Goal: Information Seeking & Learning: Learn about a topic

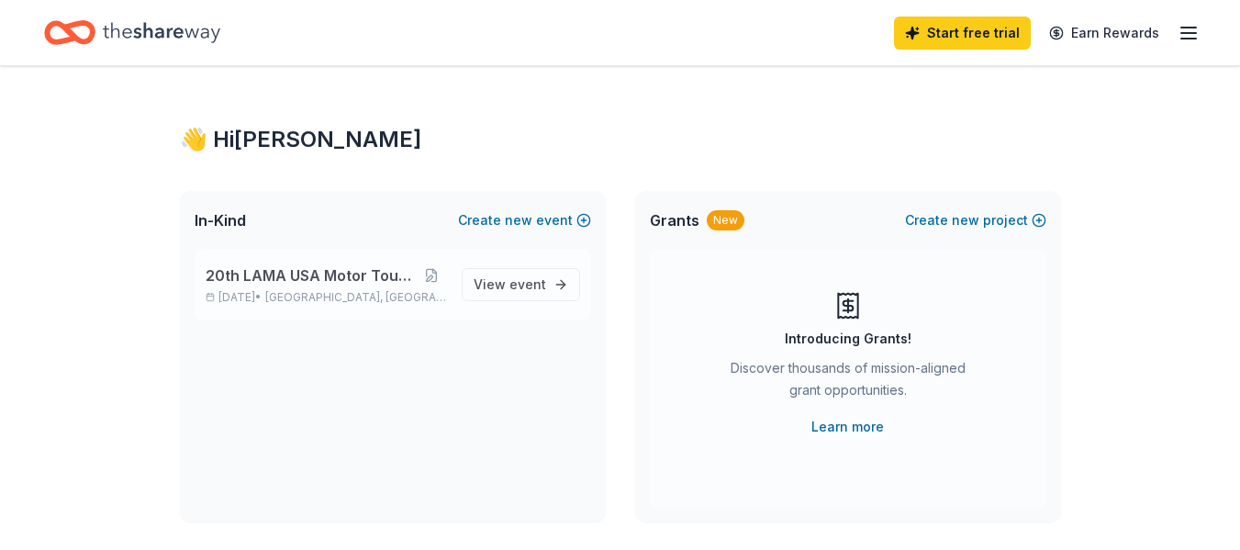
click at [284, 268] on span "20th LAMA USA Motor Touring Rally" at bounding box center [311, 275] width 211 height 22
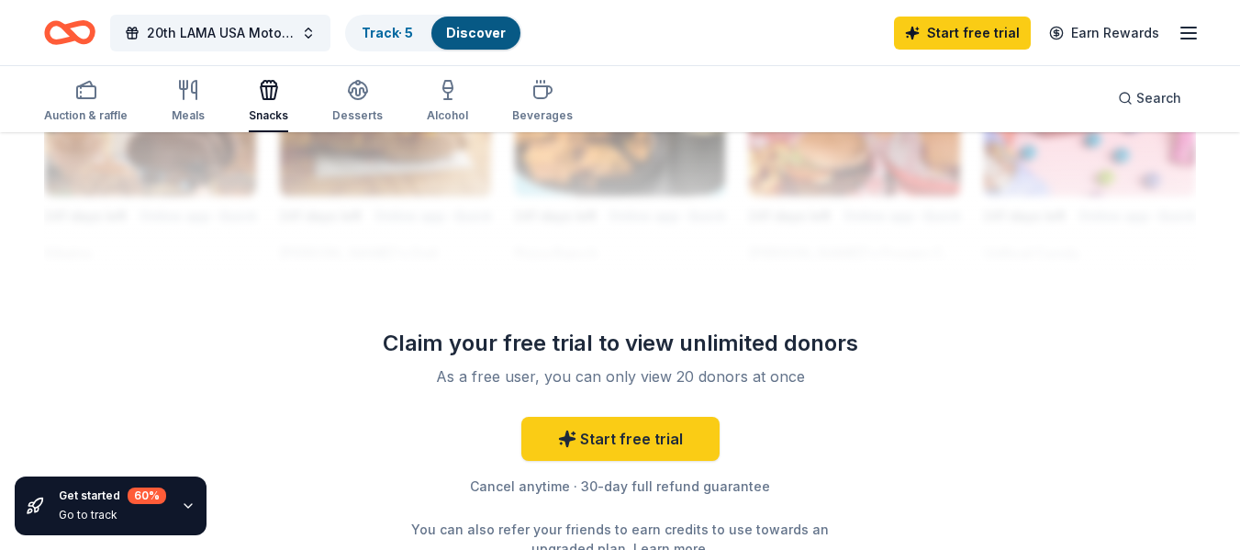
scroll to position [1743, 0]
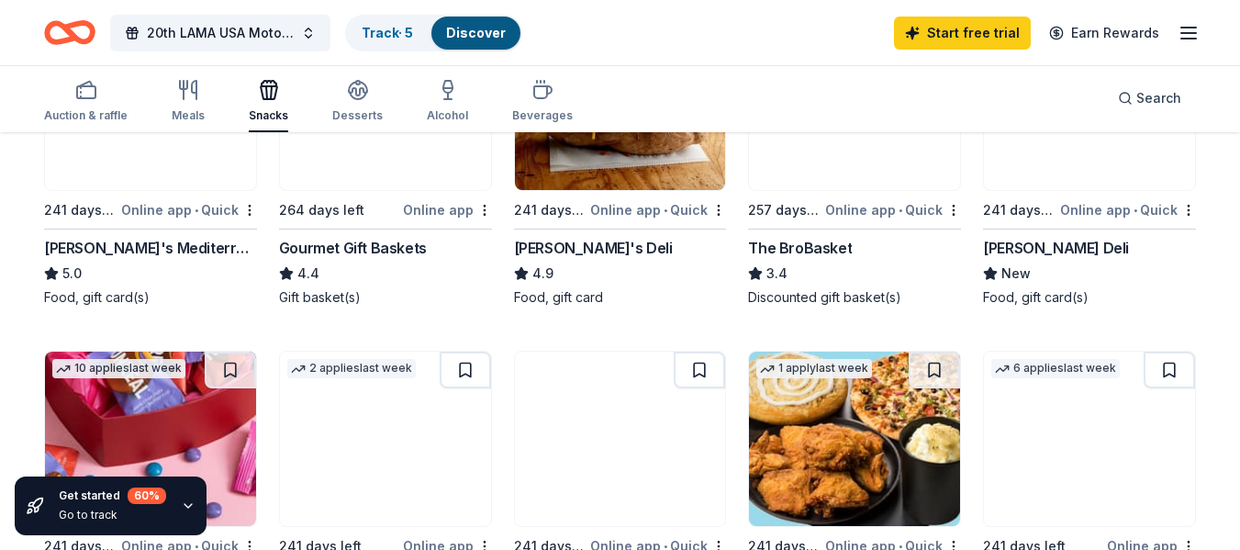
scroll to position [367, 0]
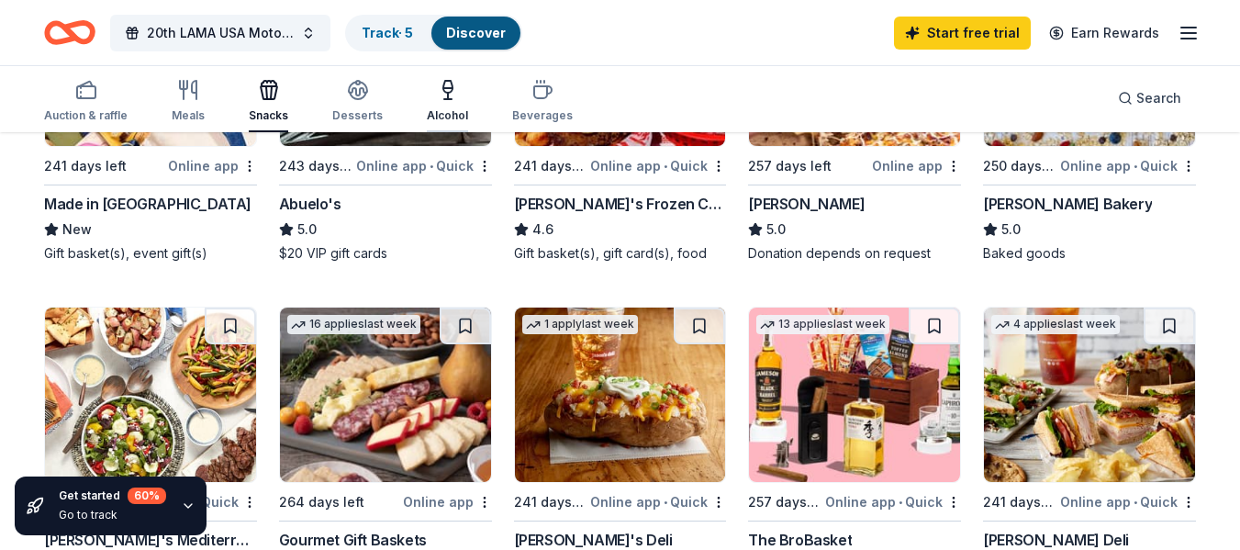
click at [435, 108] on div "Alcohol" at bounding box center [447, 115] width 41 height 15
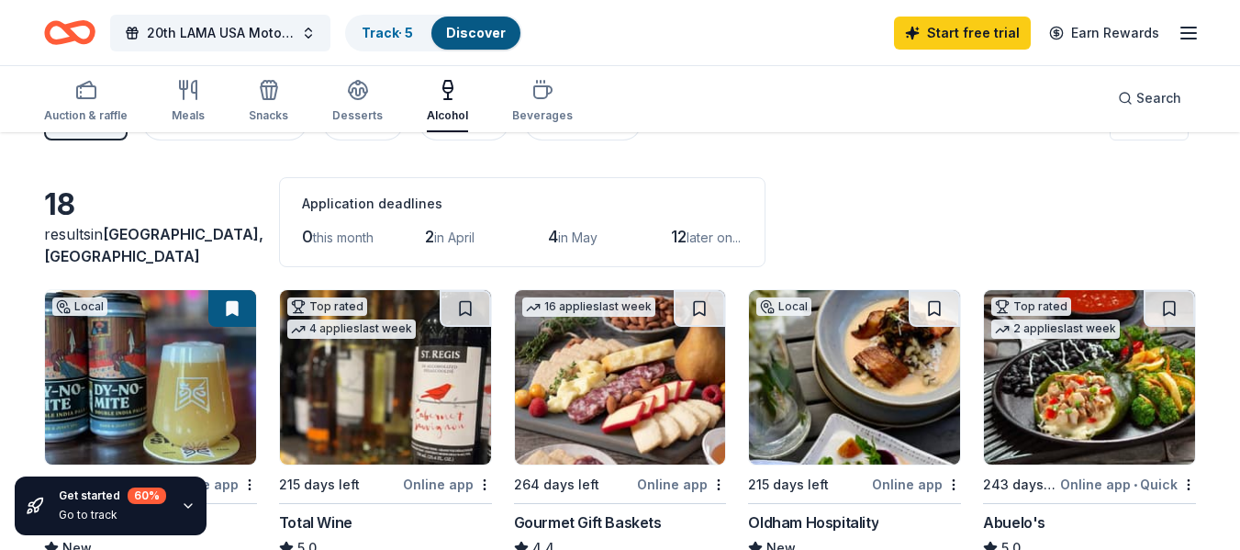
scroll to position [92, 0]
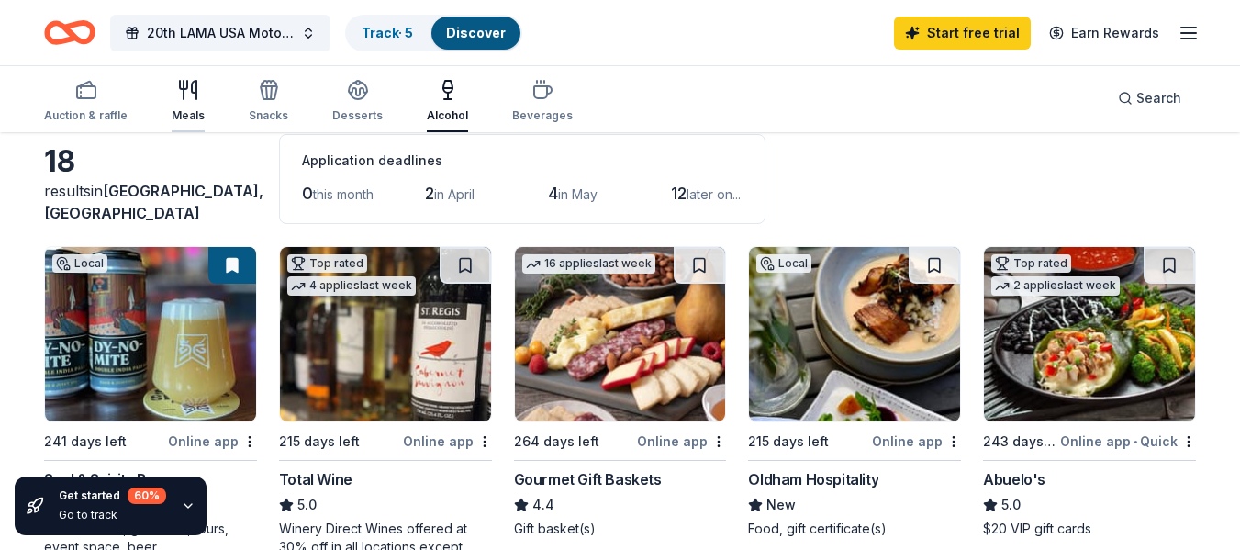
click at [200, 121] on div "Meals" at bounding box center [188, 115] width 33 height 15
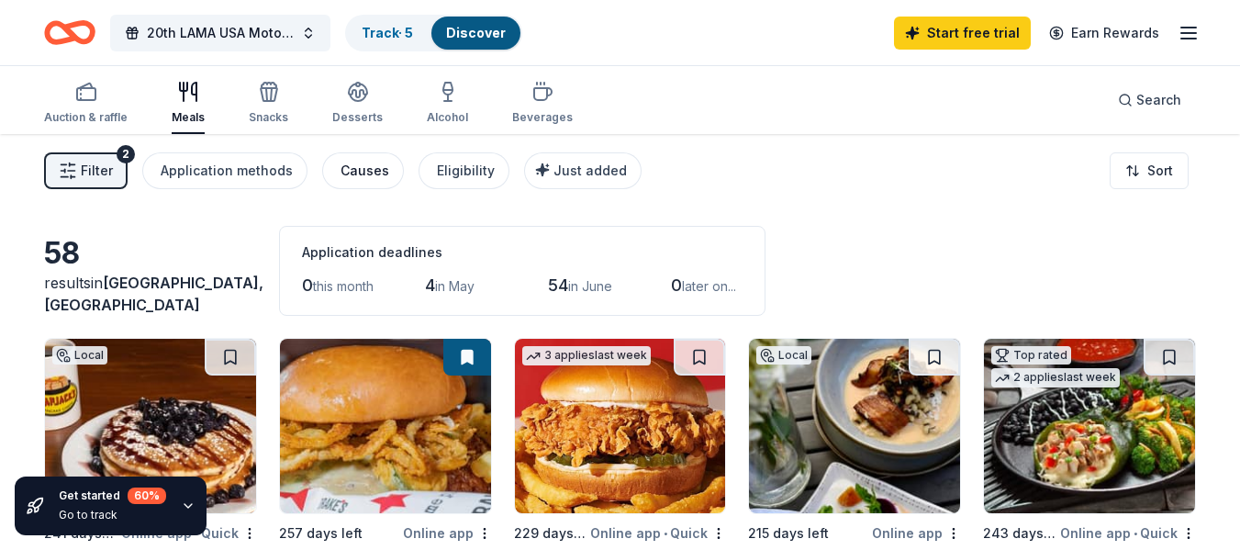
click at [323, 176] on button "Causes" at bounding box center [363, 170] width 82 height 37
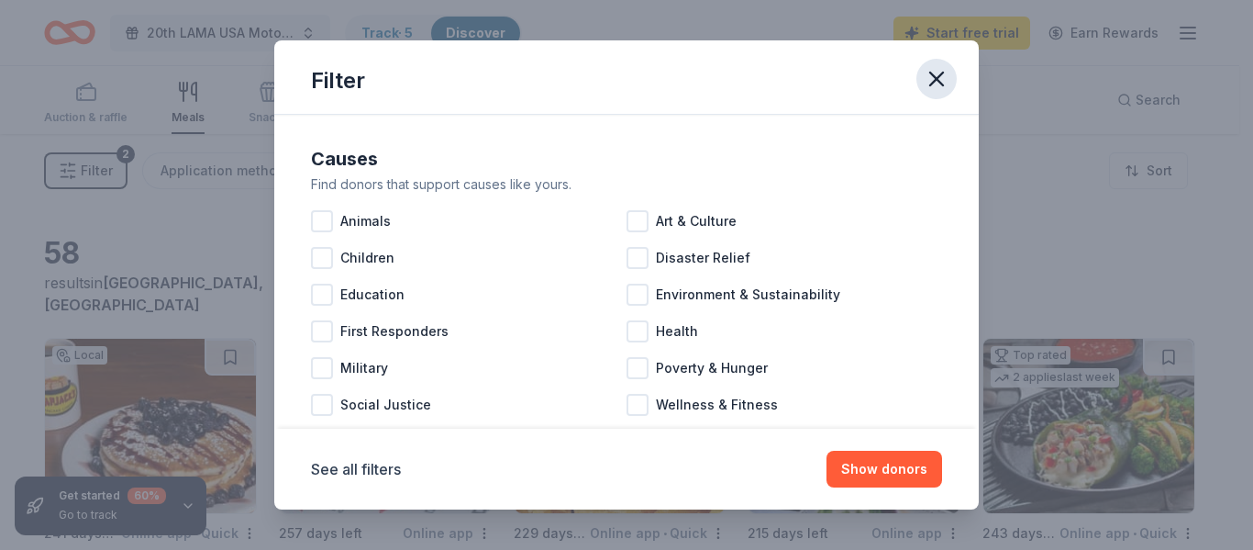
click at [934, 68] on icon "button" at bounding box center [937, 79] width 26 height 26
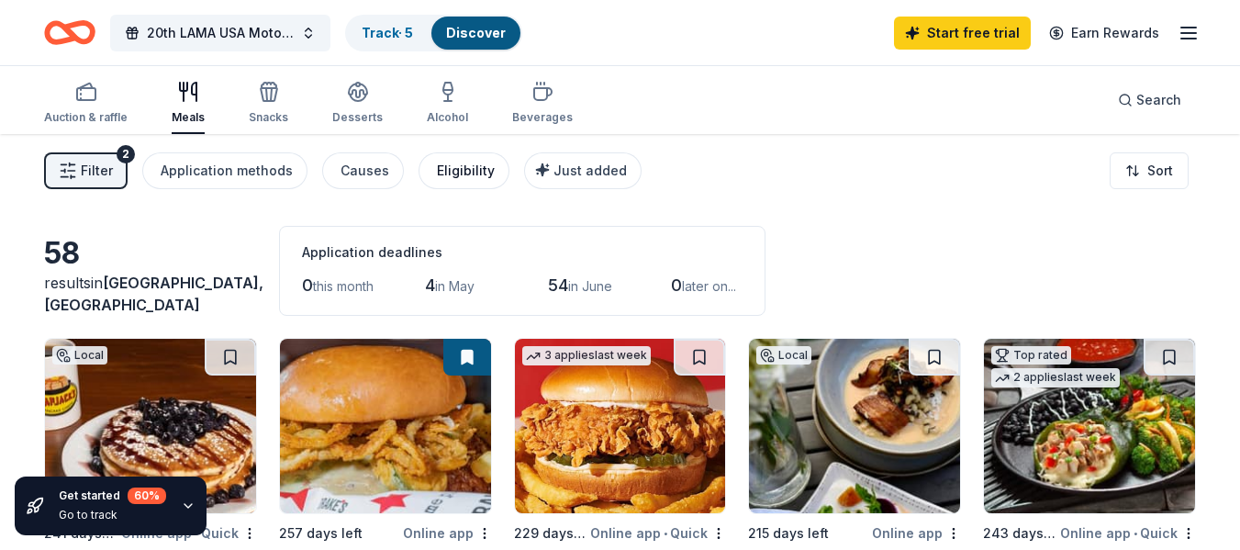
click at [452, 177] on div "Eligibility" at bounding box center [466, 171] width 58 height 22
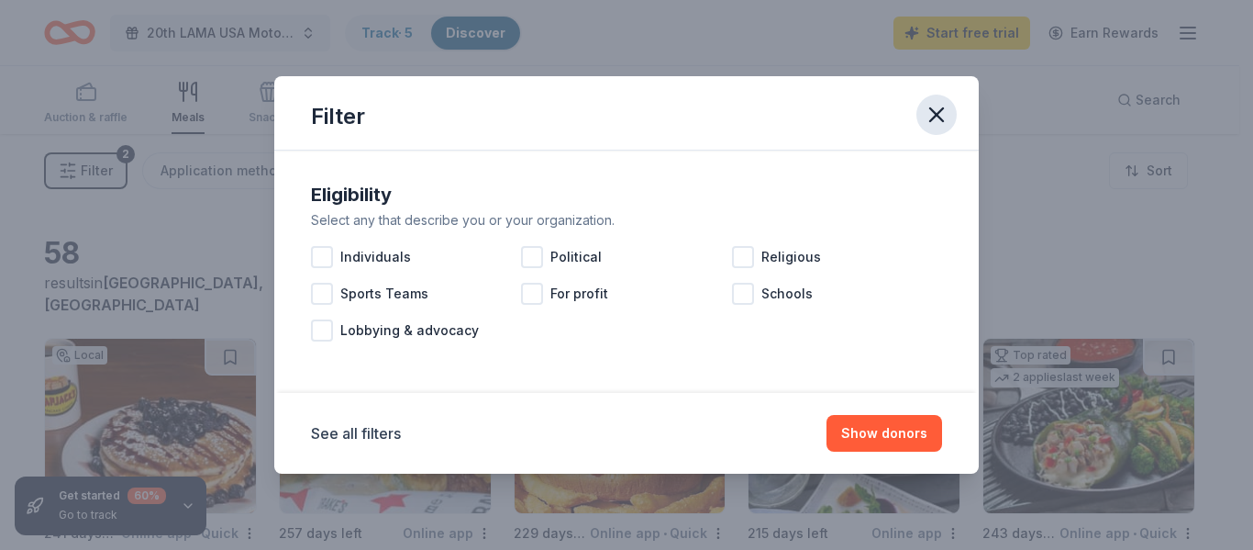
click at [938, 120] on icon "button" at bounding box center [937, 115] width 26 height 26
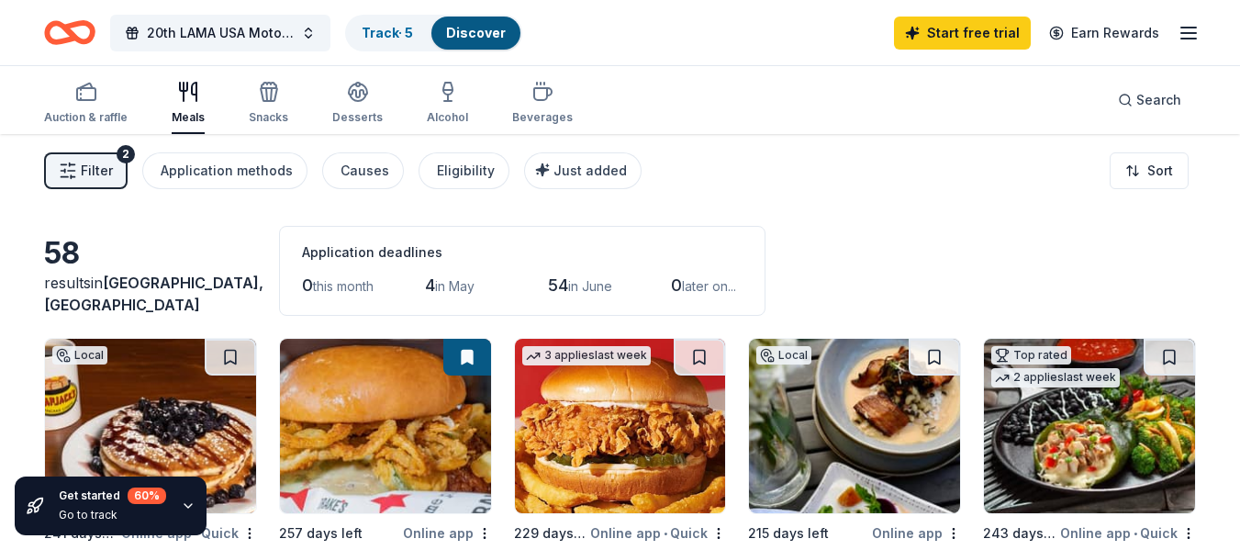
click at [94, 161] on span "Filter" at bounding box center [97, 171] width 32 height 22
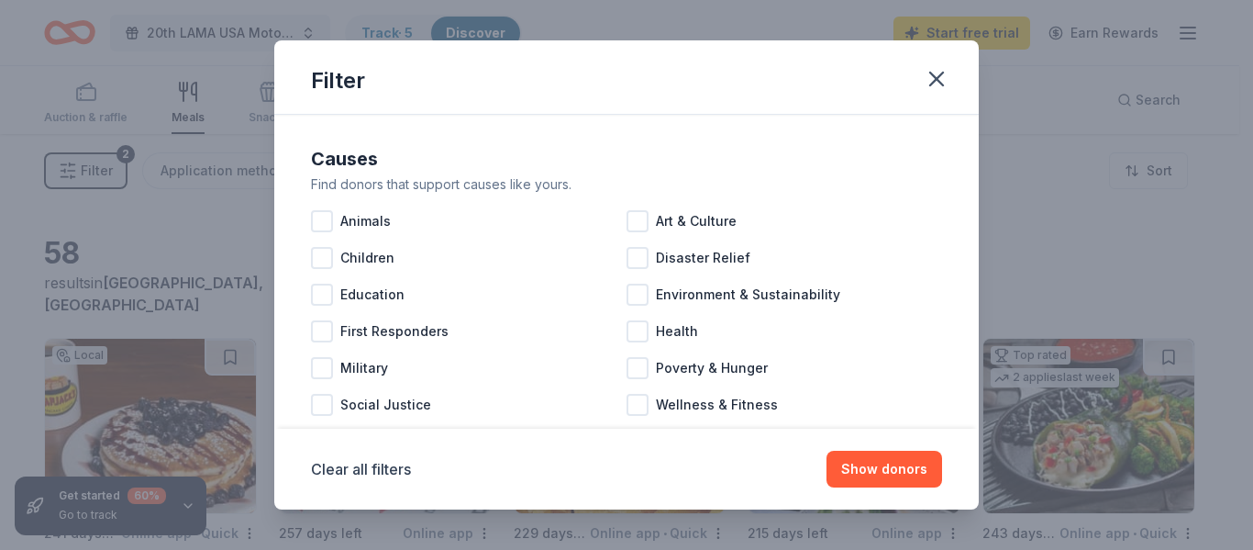
click at [127, 160] on div "Filter Causes Find donors that support causes like yours. Animals Art & Culture…" at bounding box center [626, 275] width 1253 height 550
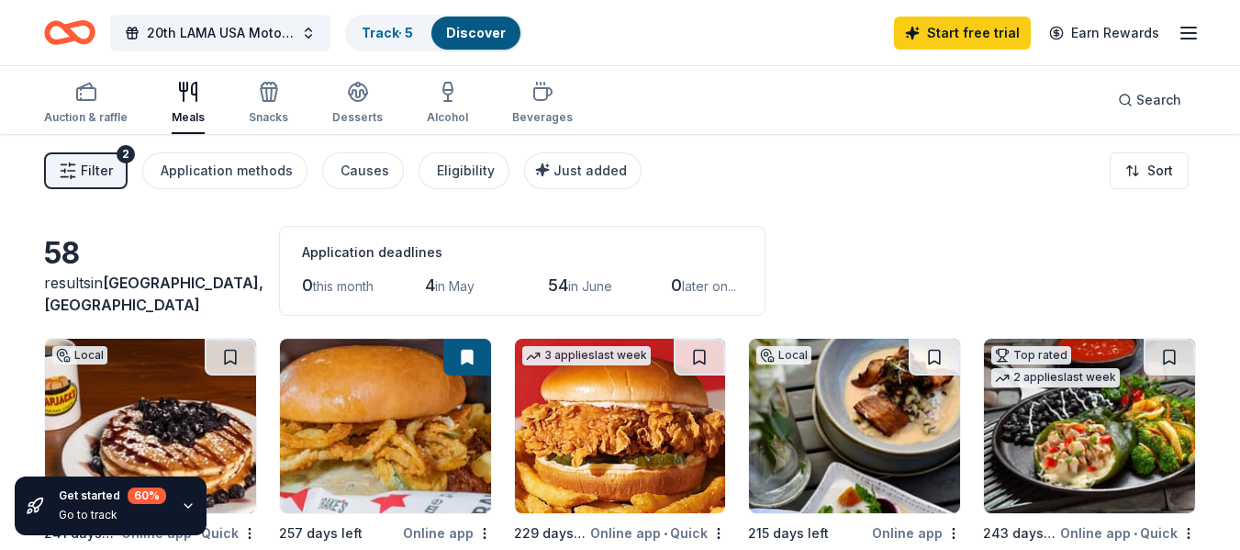
click at [121, 156] on div "2" at bounding box center [126, 154] width 18 height 18
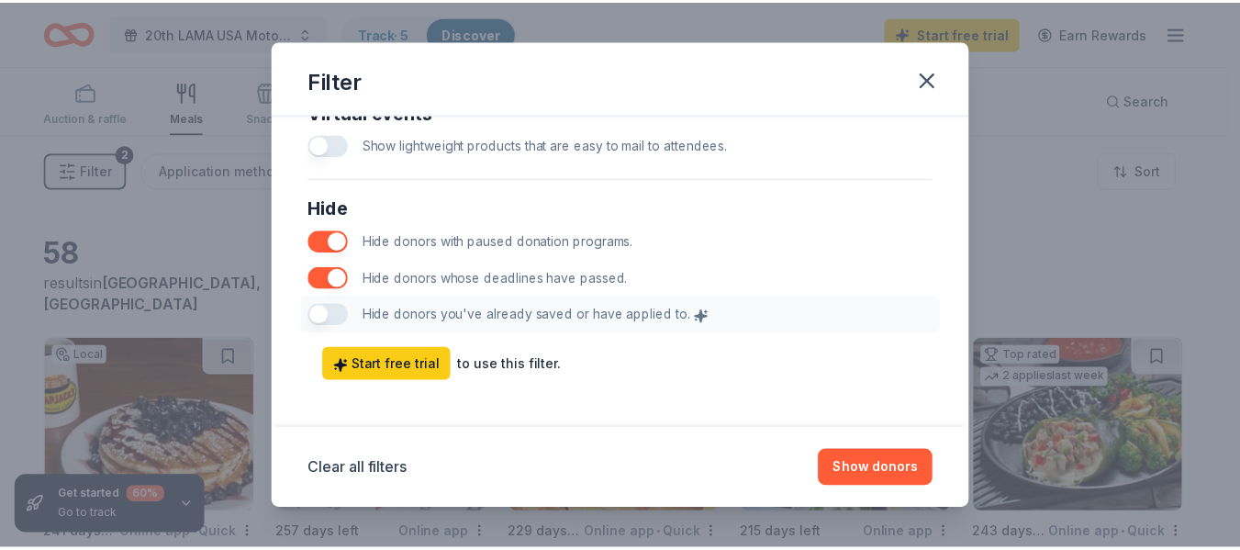
scroll to position [1020, 0]
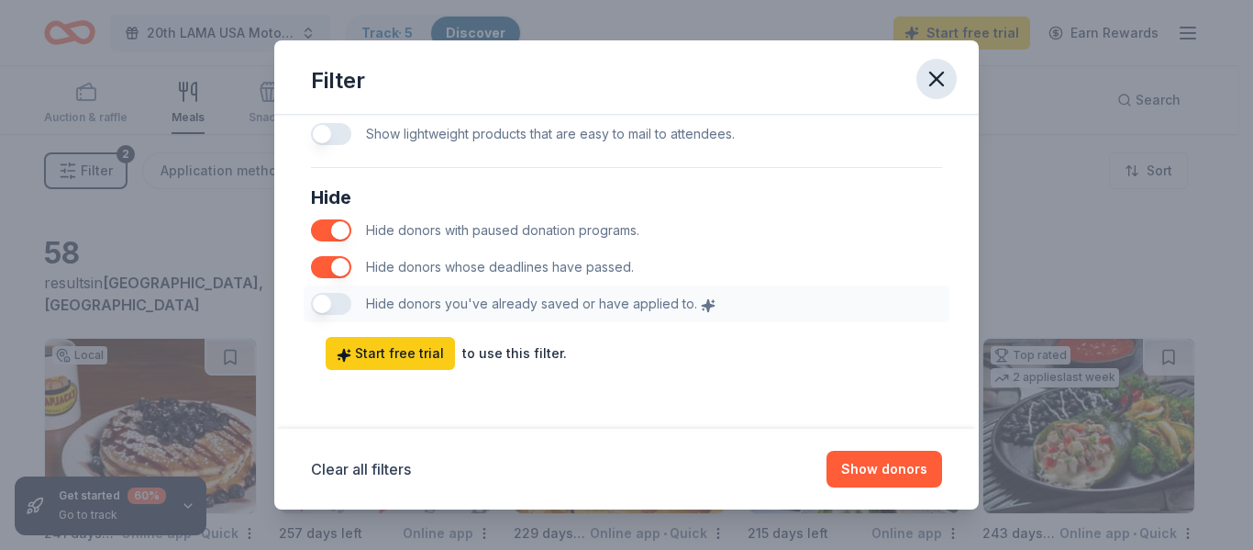
click at [934, 73] on icon "button" at bounding box center [937, 79] width 26 height 26
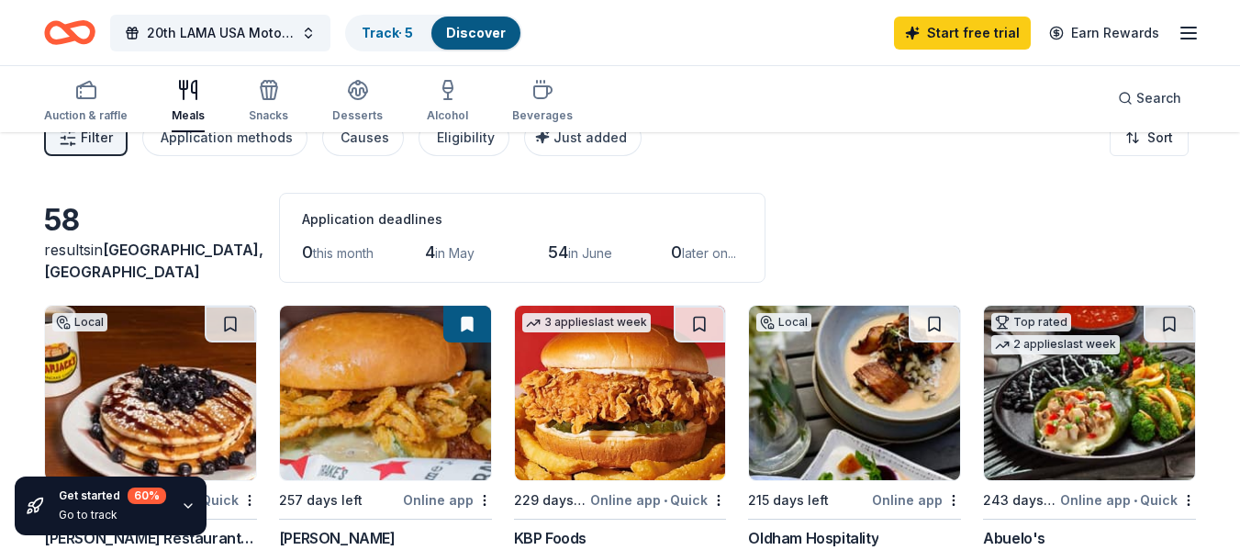
scroll to position [0, 0]
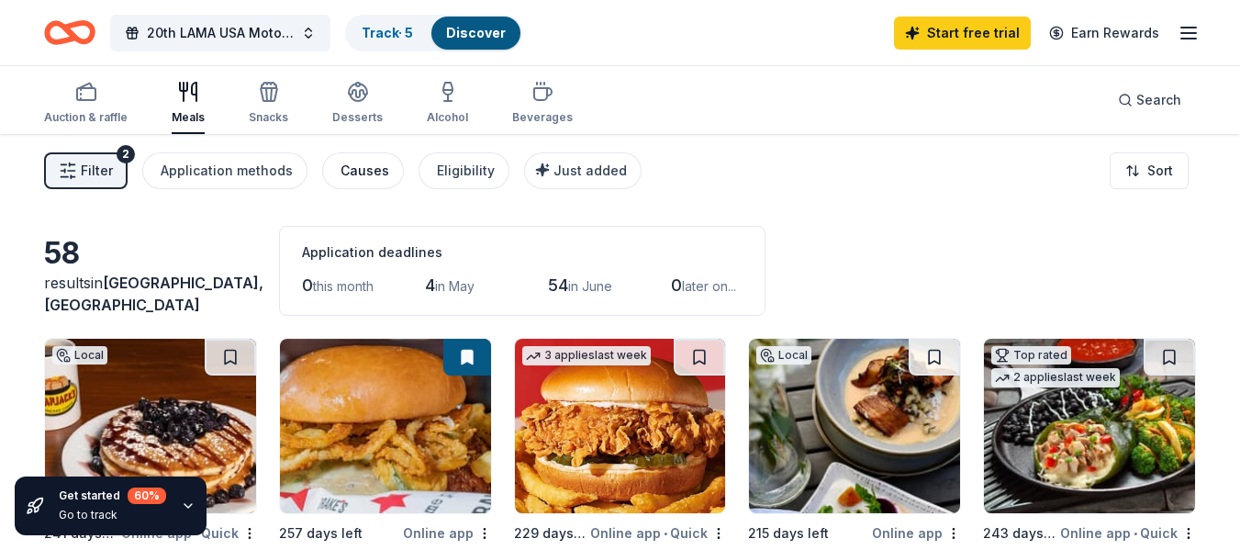
click at [361, 177] on div "Causes" at bounding box center [364, 171] width 49 height 22
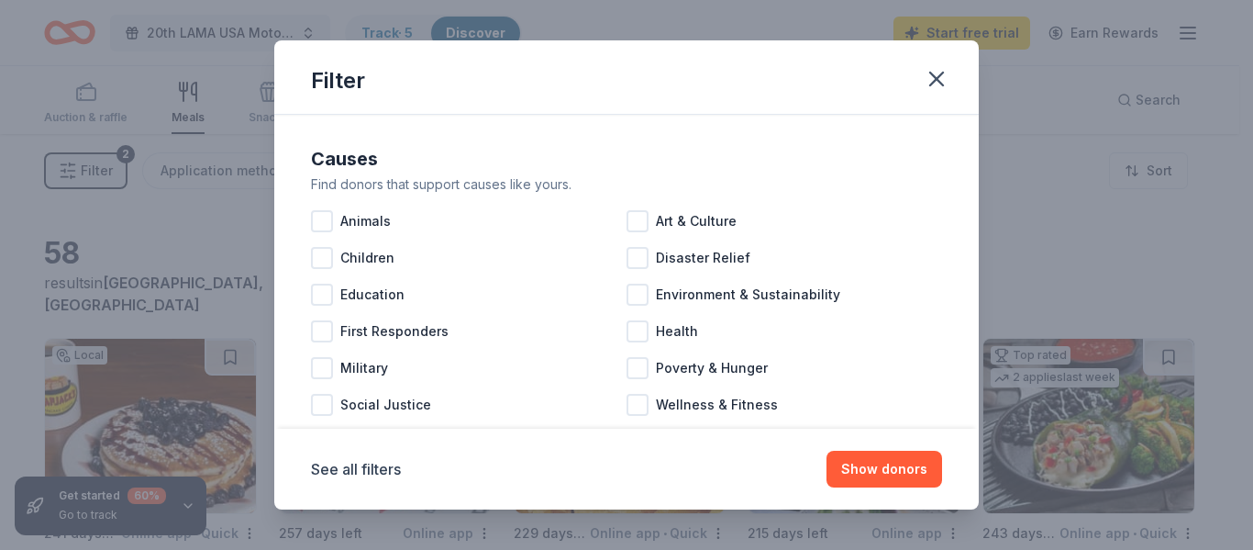
click at [192, 254] on div "Filter Causes Find donors that support causes like yours. Animals Art & Culture…" at bounding box center [626, 275] width 1253 height 550
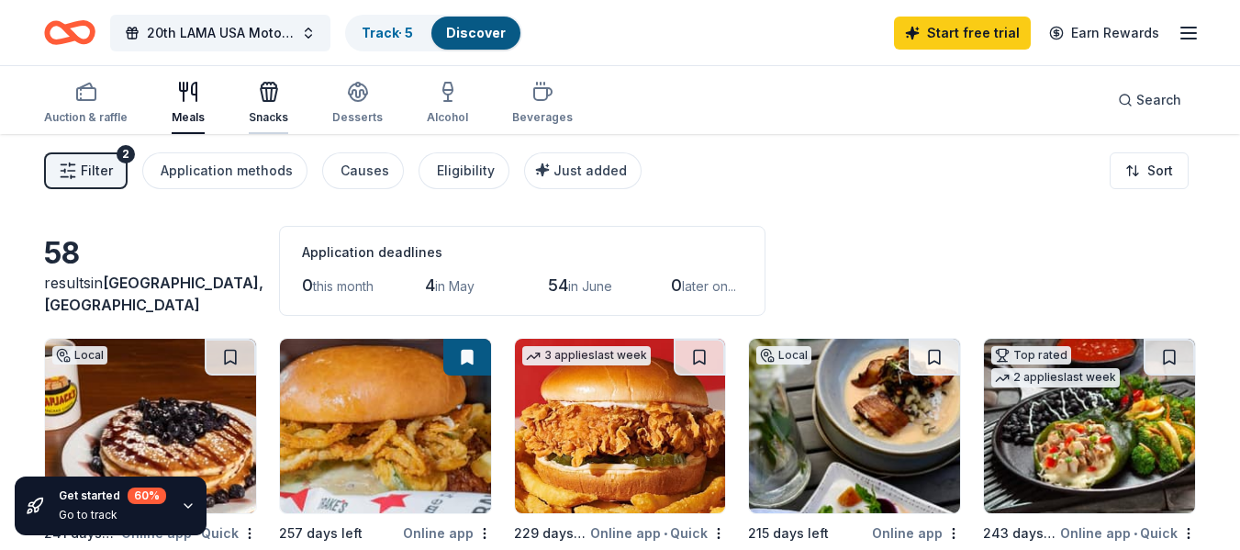
click at [267, 109] on div "Snacks" at bounding box center [268, 103] width 39 height 44
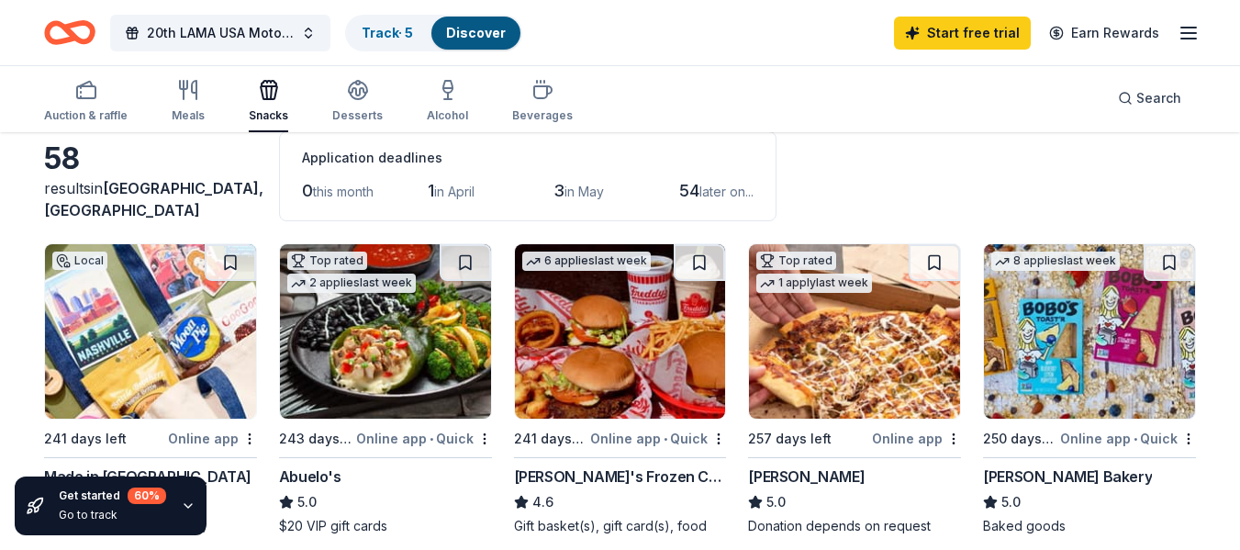
scroll to position [92, 0]
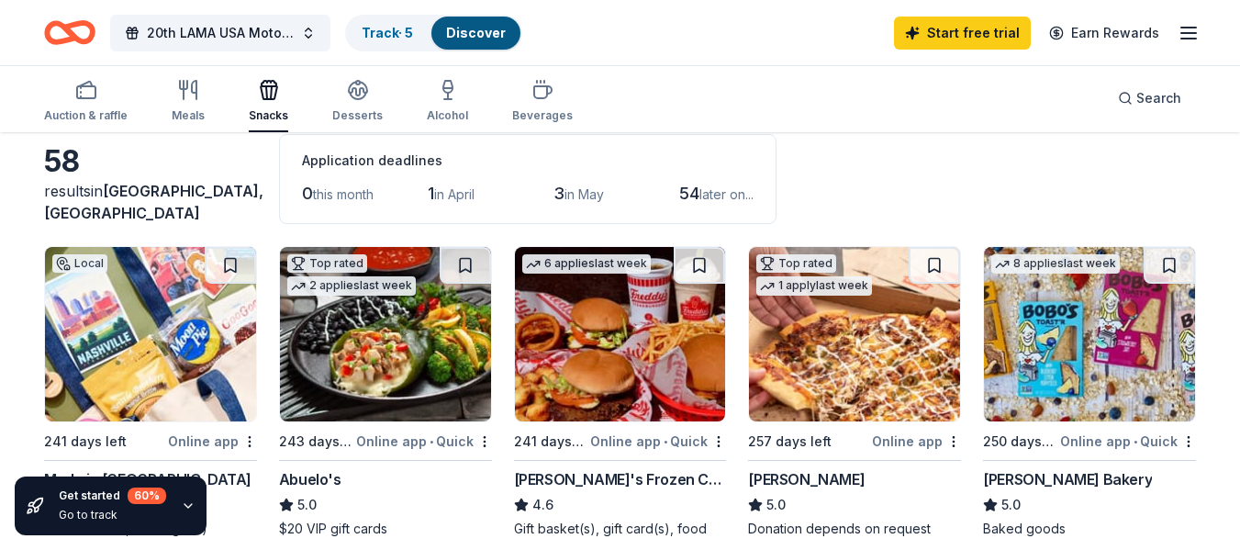
click at [811, 348] on img at bounding box center [854, 334] width 211 height 174
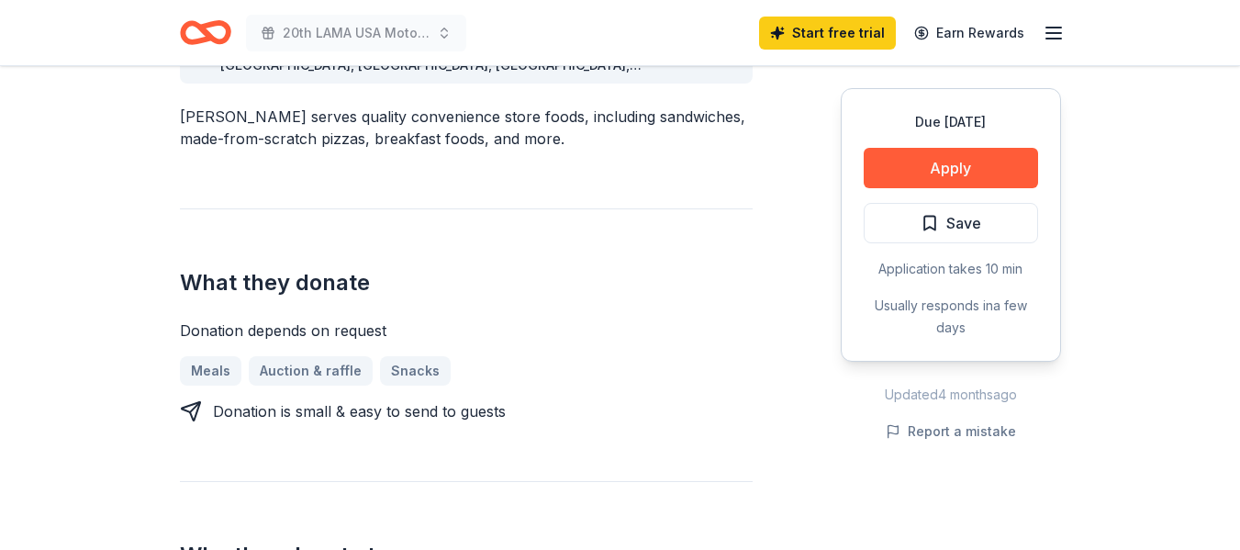
scroll to position [642, 0]
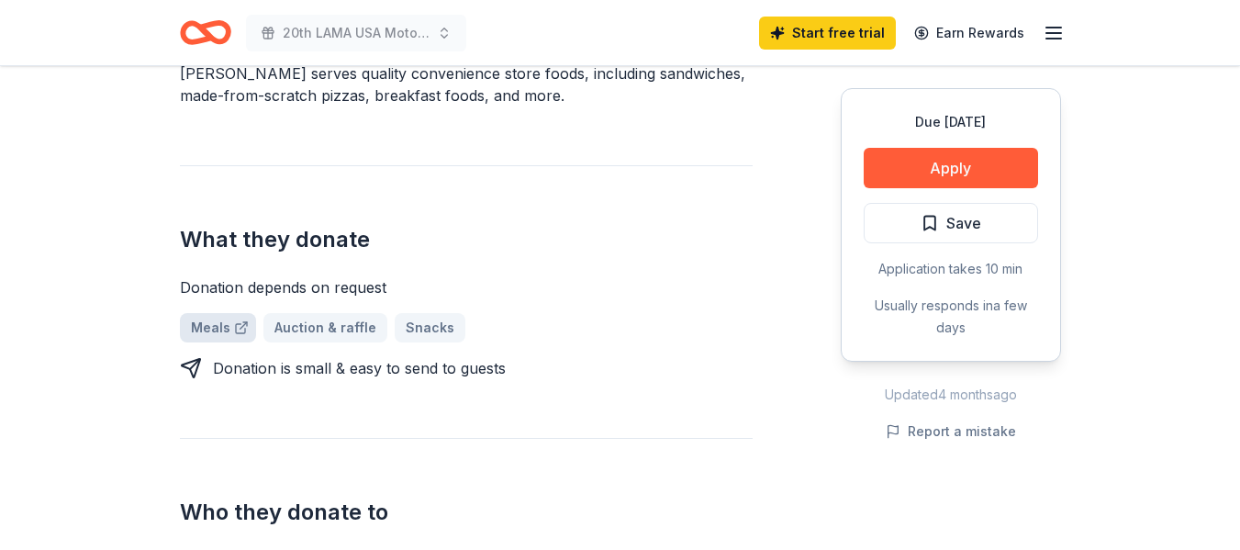
click at [203, 313] on link "Meals" at bounding box center [218, 327] width 76 height 29
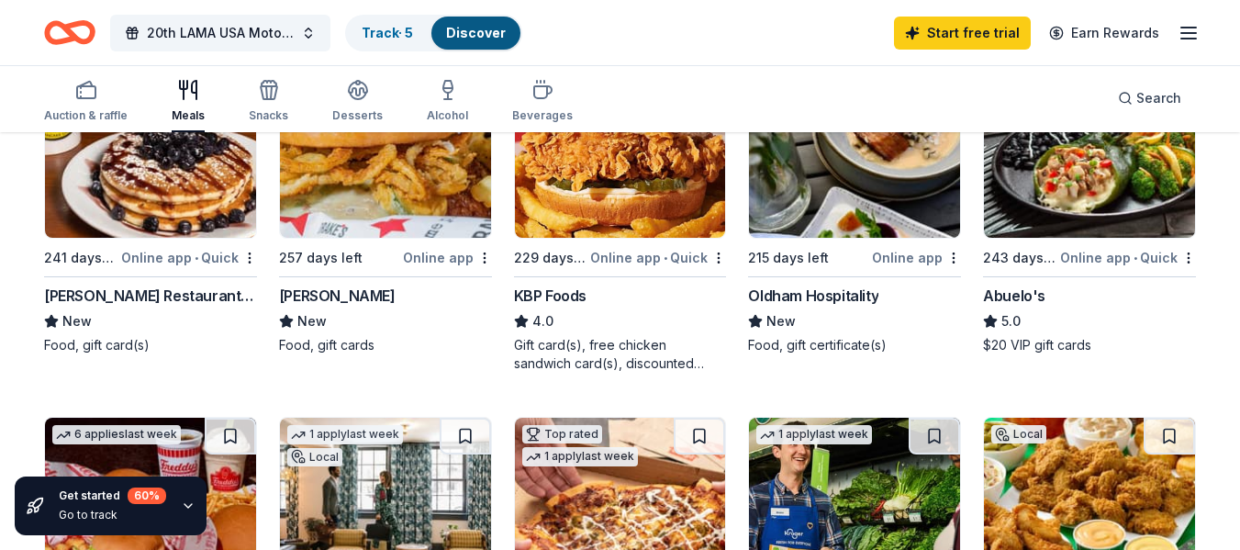
scroll to position [367, 0]
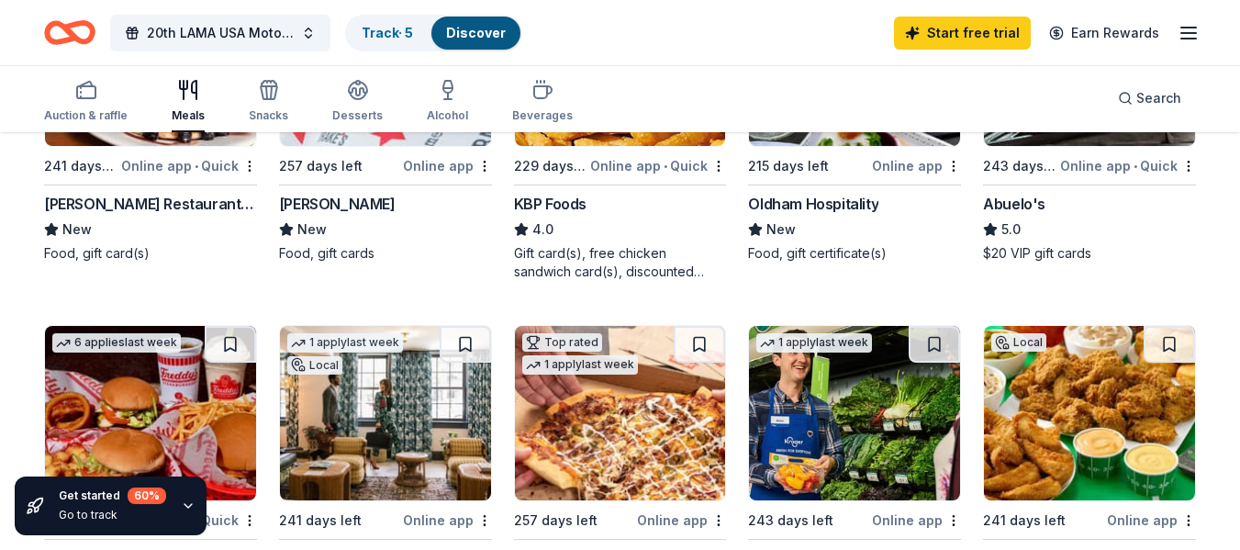
click at [144, 198] on div "[PERSON_NAME] Restaurant Group" at bounding box center [150, 204] width 213 height 22
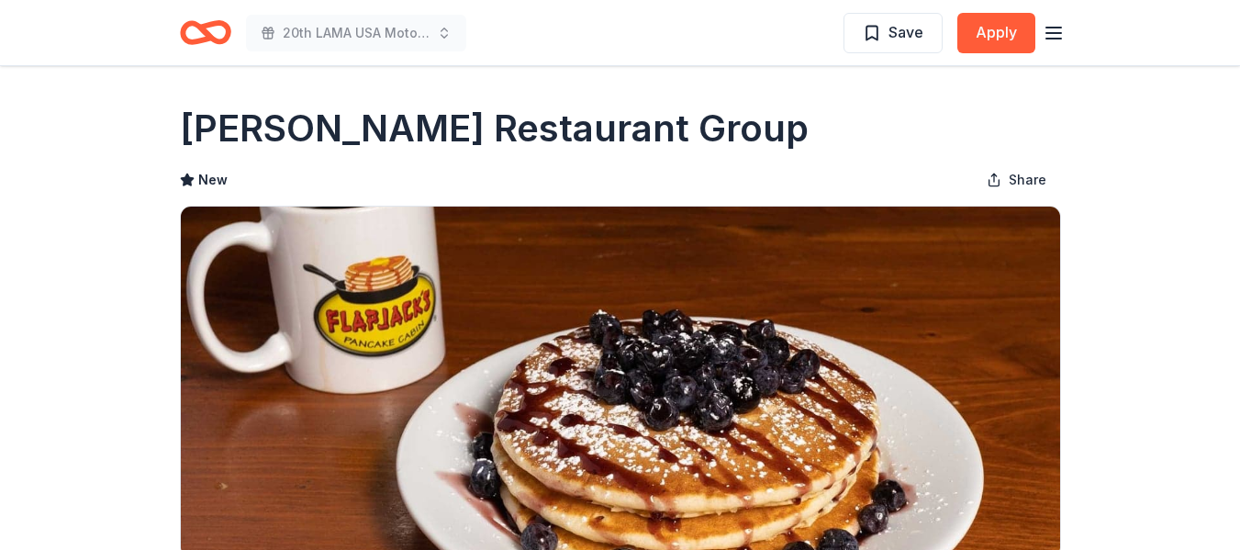
click at [198, 31] on icon "Home" at bounding box center [205, 32] width 51 height 43
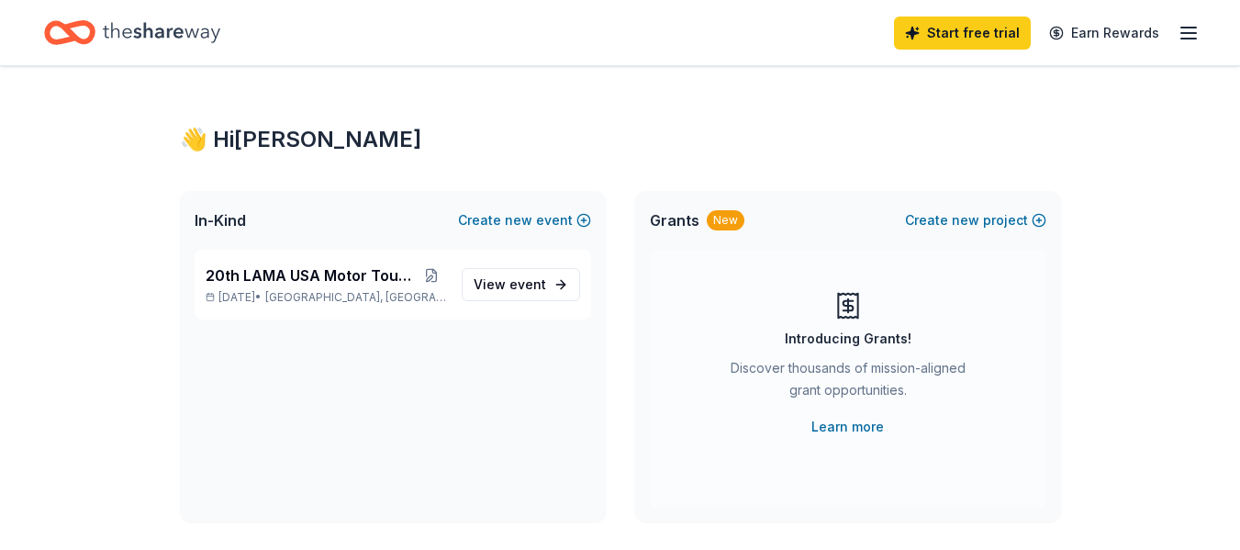
click at [121, 30] on icon "Home" at bounding box center [161, 33] width 117 height 38
click at [277, 284] on span "20th LAMA USA Motor Touring Rally" at bounding box center [311, 275] width 211 height 22
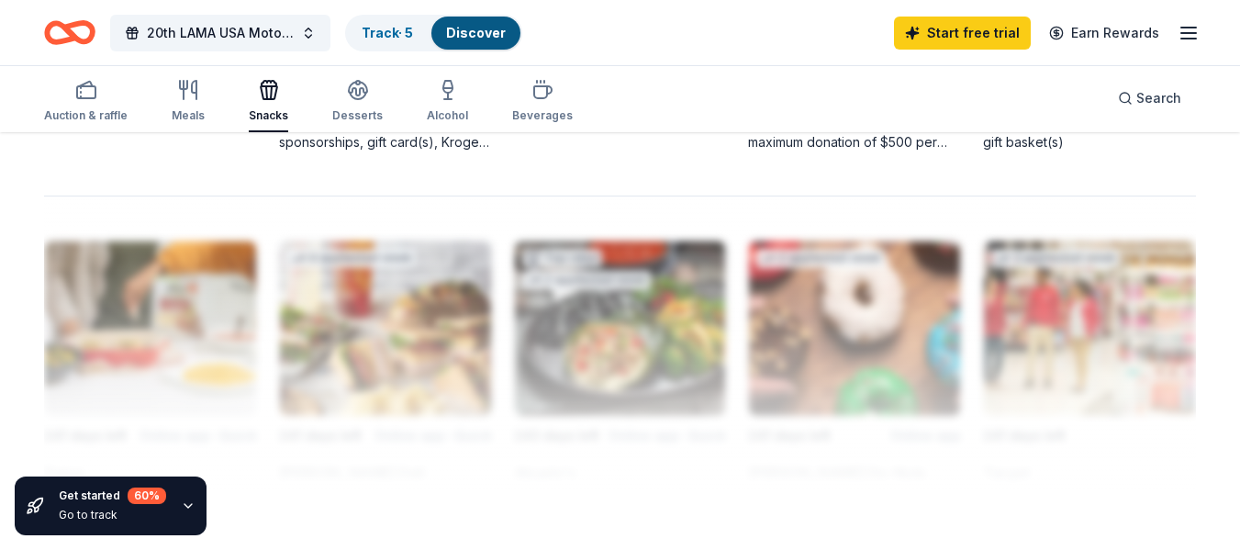
scroll to position [1468, 0]
